Goal: Task Accomplishment & Management: Complete application form

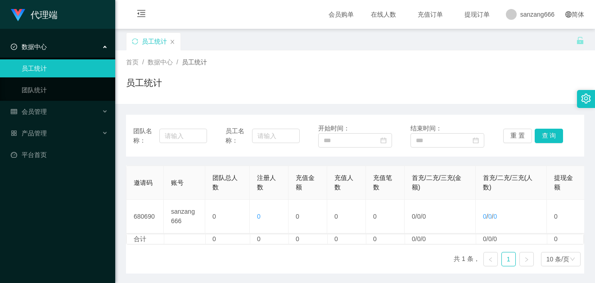
click at [520, 120] on div "团队名称： 员工名称： 开始时间： 结束时间： 重 置 查 询" at bounding box center [355, 136] width 458 height 42
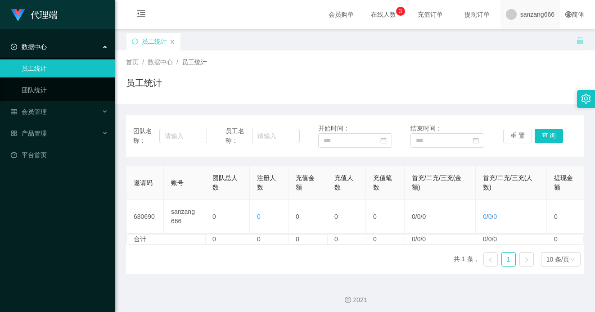
click at [543, 14] on span "sanzang666" at bounding box center [537, 14] width 34 height 29
click at [537, 37] on li "退出登录" at bounding box center [528, 39] width 68 height 14
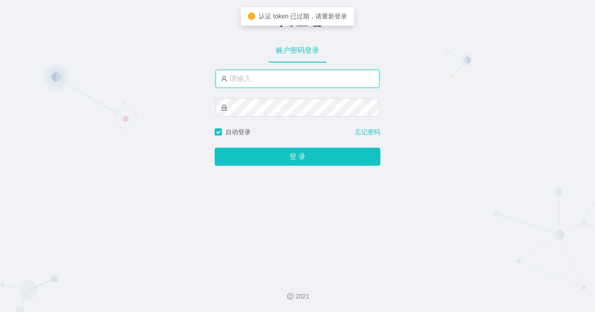
type input "xiaopai888"
click at [271, 84] on input "xiaopai888" at bounding box center [298, 79] width 164 height 18
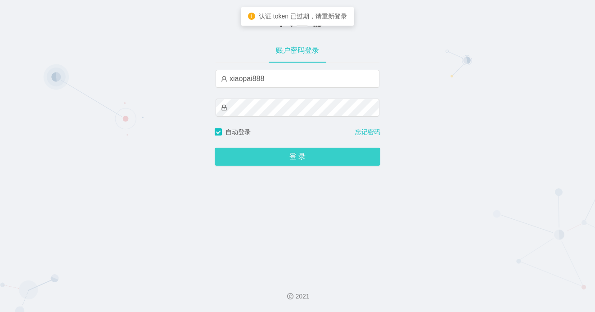
click at [273, 154] on button "登 录" at bounding box center [298, 157] width 166 height 18
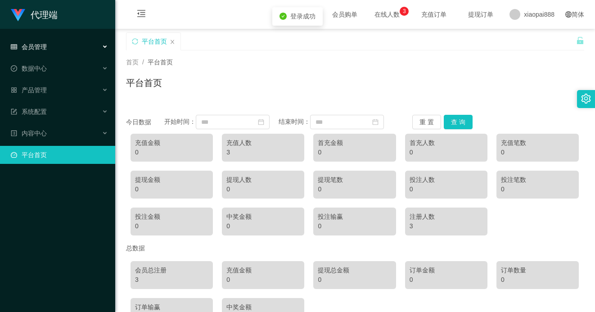
click at [57, 47] on div "会员管理" at bounding box center [57, 47] width 115 height 18
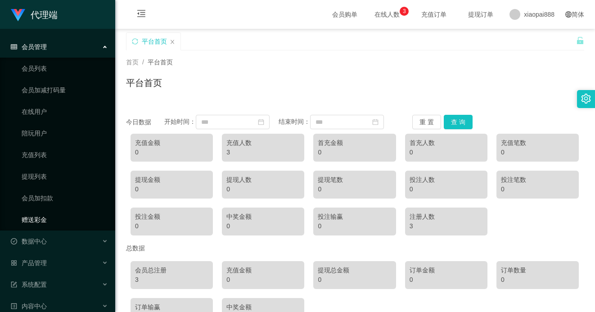
click at [36, 215] on link "赠送彩金" at bounding box center [65, 220] width 86 height 18
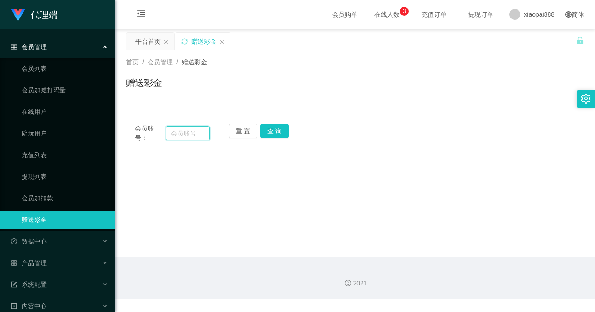
click at [184, 131] on input "text" at bounding box center [188, 133] width 44 height 14
type input "AnnieBBe1"
click at [285, 131] on button "查 询" at bounding box center [274, 131] width 29 height 14
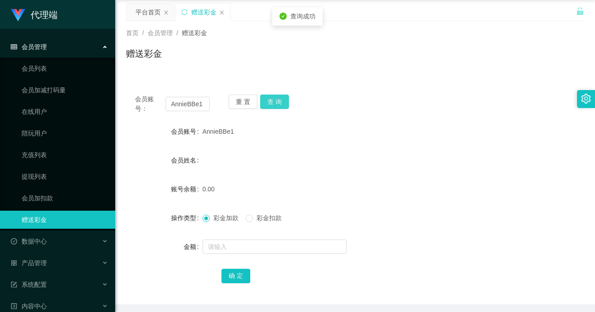
scroll to position [45, 0]
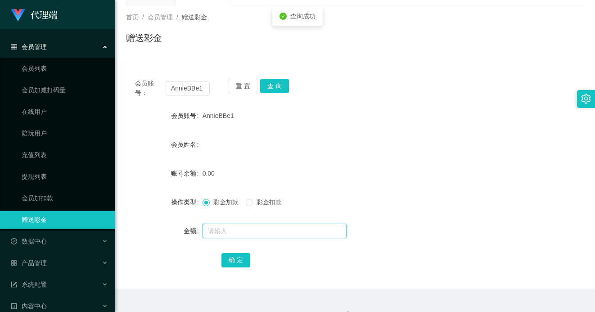
click at [235, 235] on input "text" at bounding box center [275, 231] width 144 height 14
type input "200000"
type input "4000"
type input "2"
drag, startPoint x: 230, startPoint y: 236, endPoint x: 173, endPoint y: 238, distance: 56.8
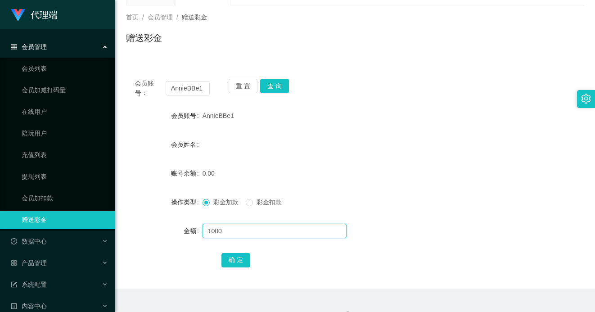
click at [174, 238] on div "金额 1000" at bounding box center [355, 231] width 458 height 18
type input "50000"
click at [238, 257] on button "确 定" at bounding box center [236, 260] width 29 height 14
